Goal: Information Seeking & Learning: Learn about a topic

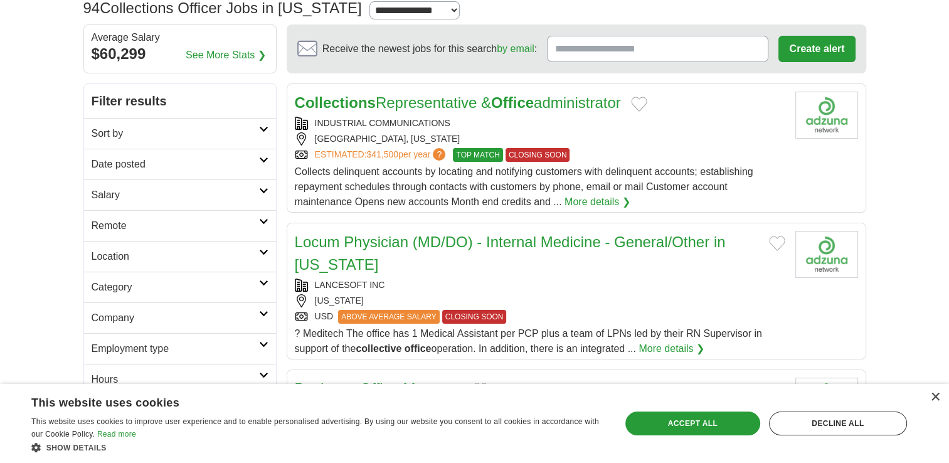
scroll to position [125, 0]
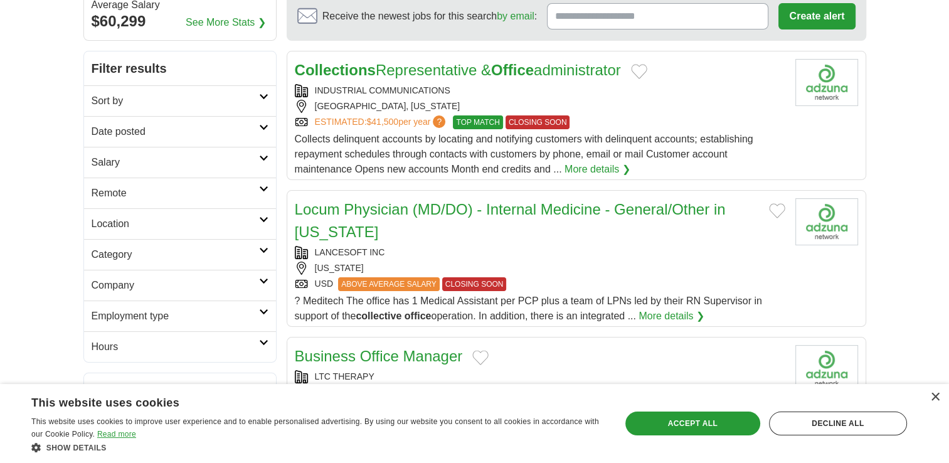
click at [120, 434] on link "Read more" at bounding box center [116, 434] width 39 height 9
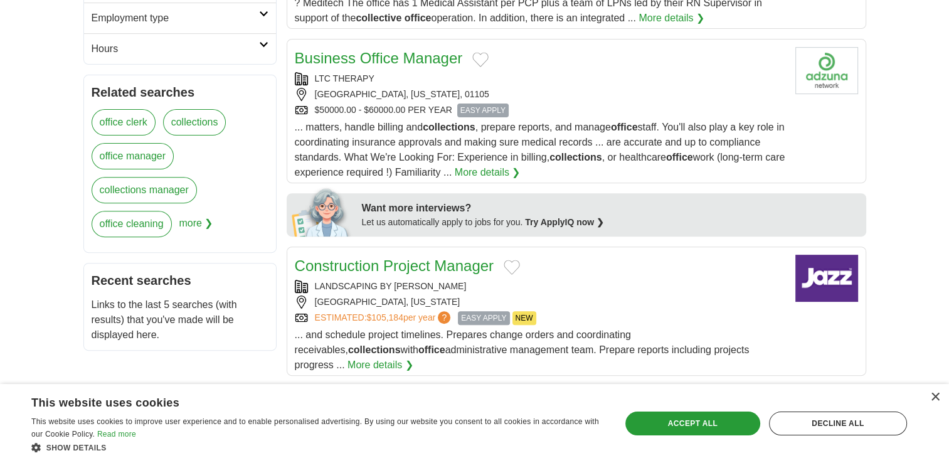
scroll to position [439, 0]
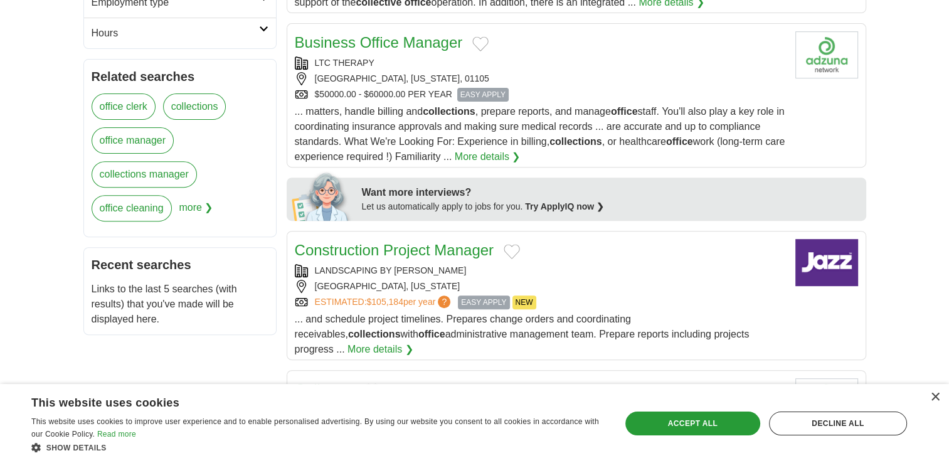
click at [193, 208] on span "more ❯" at bounding box center [196, 212] width 34 height 34
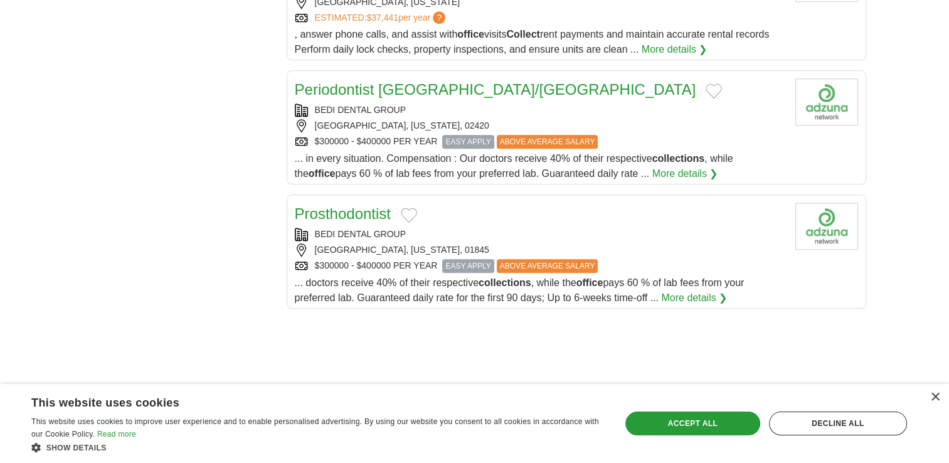
scroll to position [1380, 0]
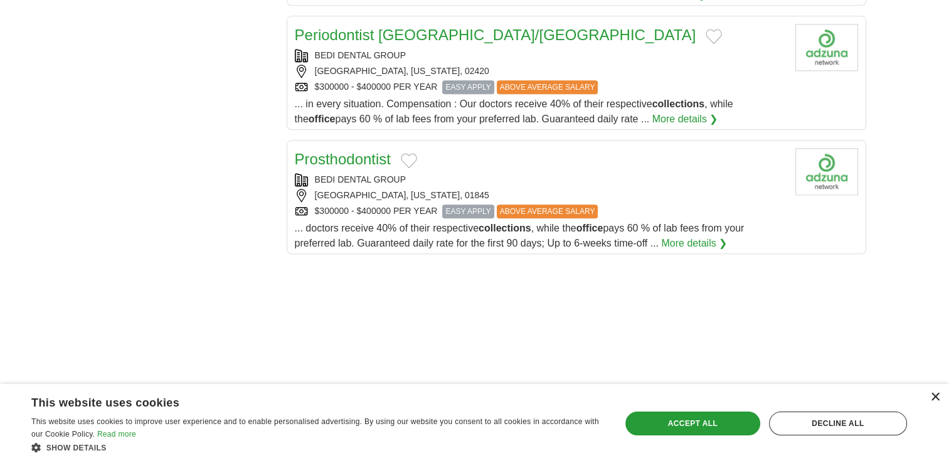
click at [933, 395] on div "×" at bounding box center [934, 397] width 9 height 9
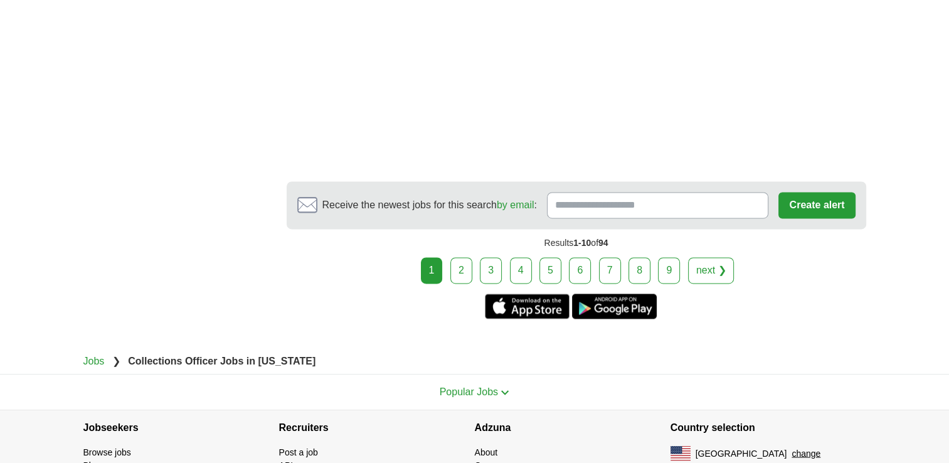
scroll to position [1945, 0]
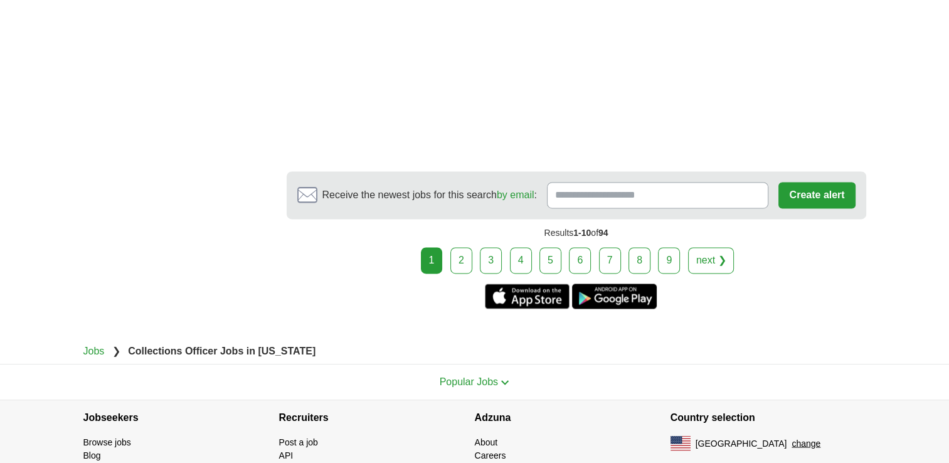
click at [459, 247] on link "2" at bounding box center [461, 260] width 22 height 26
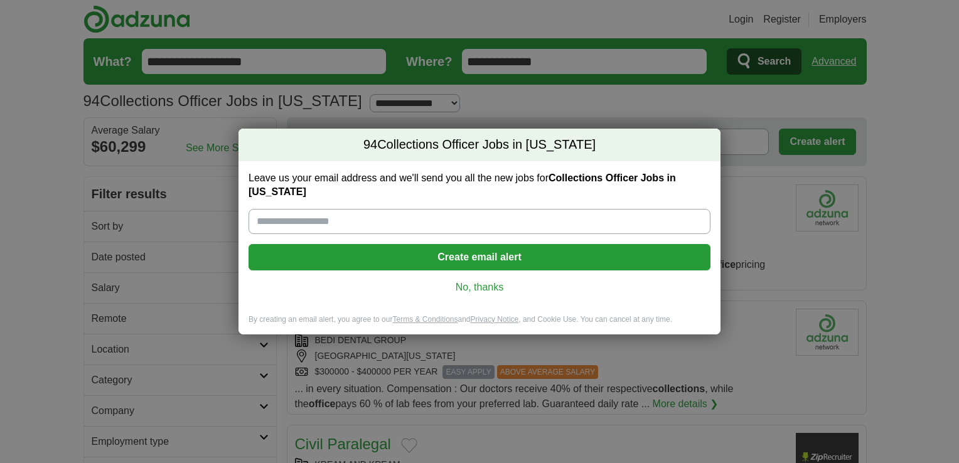
click at [467, 284] on link "No, thanks" at bounding box center [479, 287] width 442 height 14
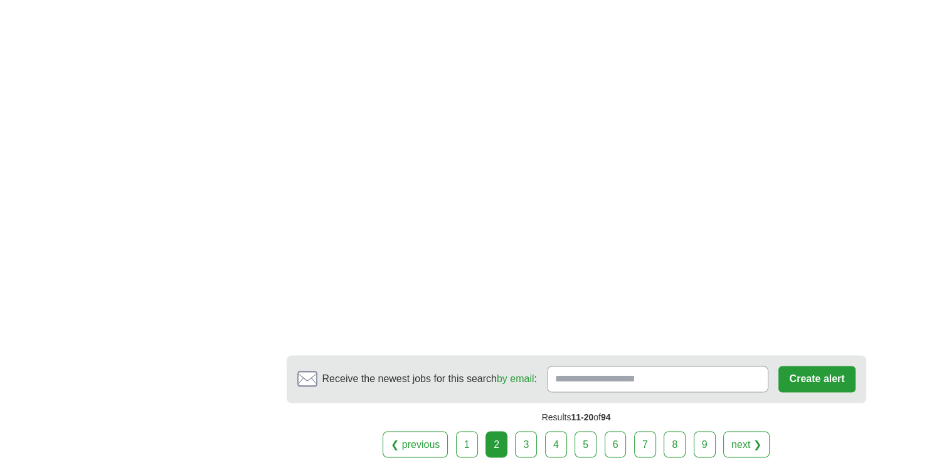
scroll to position [2008, 0]
